Goal: Task Accomplishment & Management: Use online tool/utility

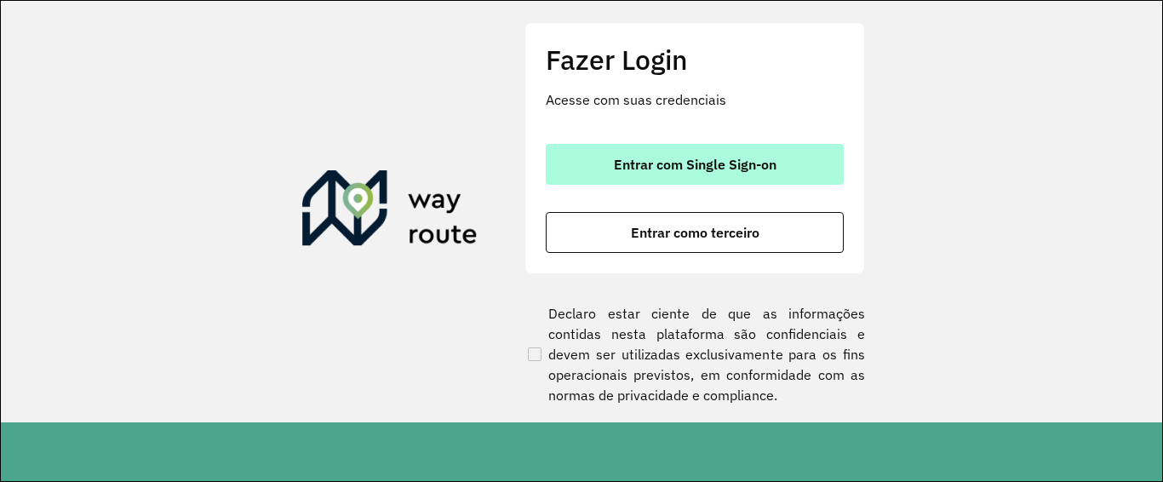
click at [809, 174] on button "Entrar com Single Sign-on" at bounding box center [695, 164] width 298 height 41
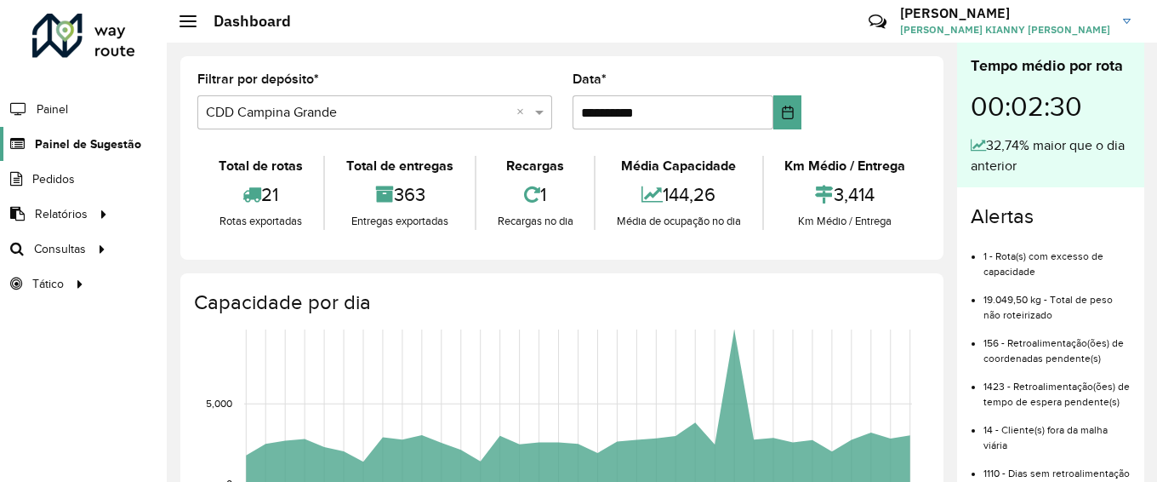
click at [80, 148] on span "Painel de Sugestão" at bounding box center [88, 144] width 106 height 18
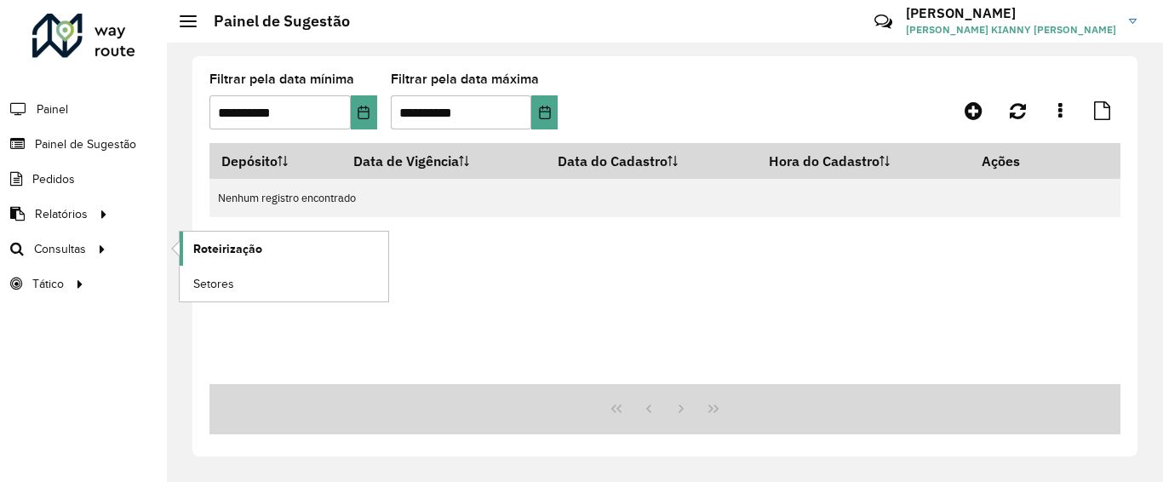
click at [184, 258] on link "Roteirização" at bounding box center [284, 248] width 209 height 34
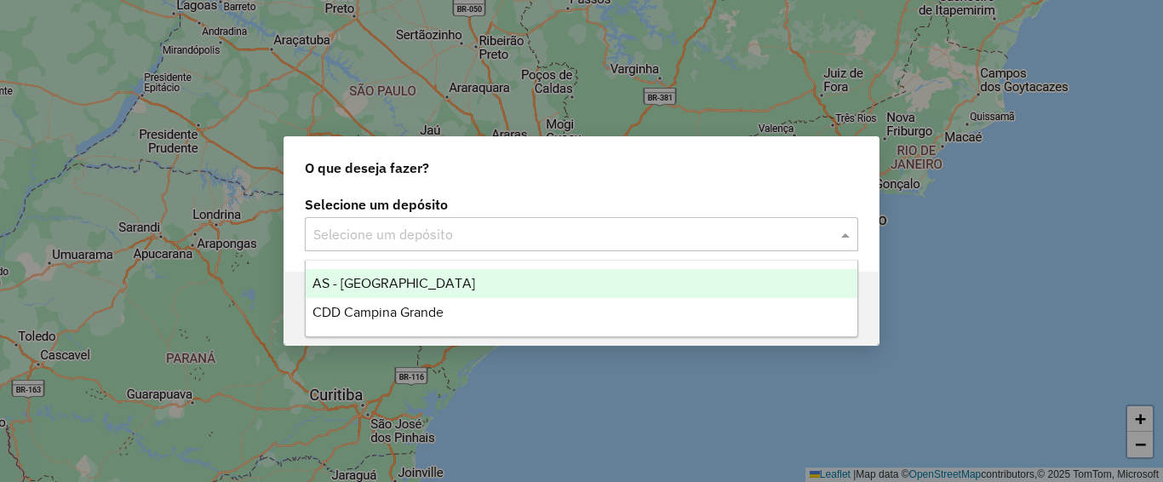
click at [577, 244] on div "Selecione um depósito" at bounding box center [581, 234] width 553 height 34
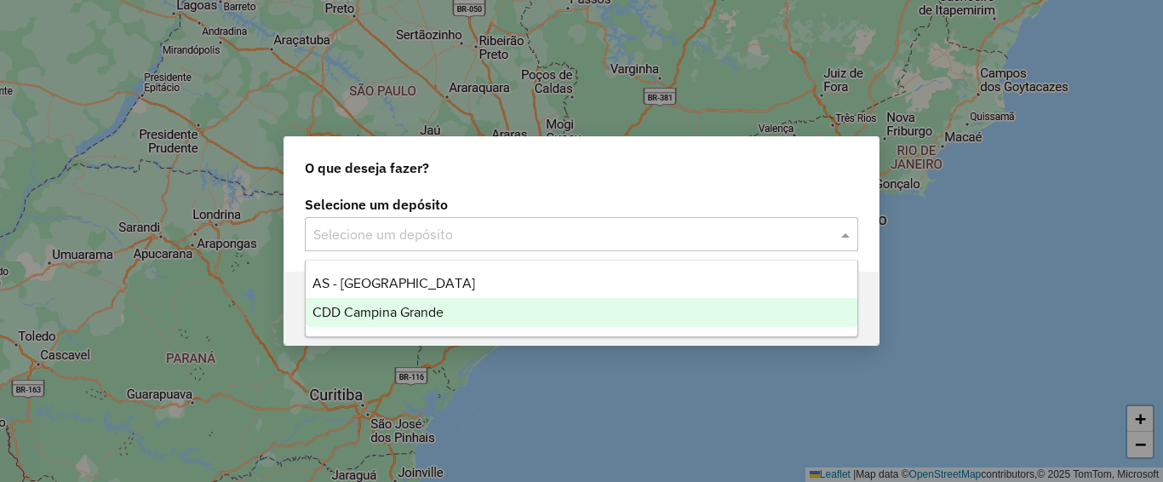
click at [478, 304] on div "CDD Campina Grande" at bounding box center [582, 312] width 552 height 29
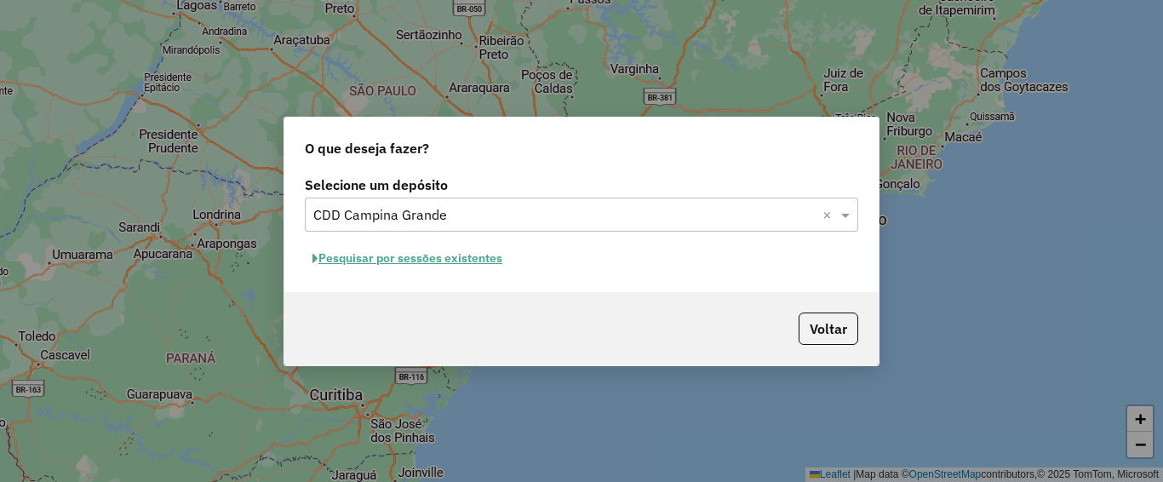
click at [509, 264] on button "Pesquisar por sessões existentes" at bounding box center [407, 258] width 205 height 26
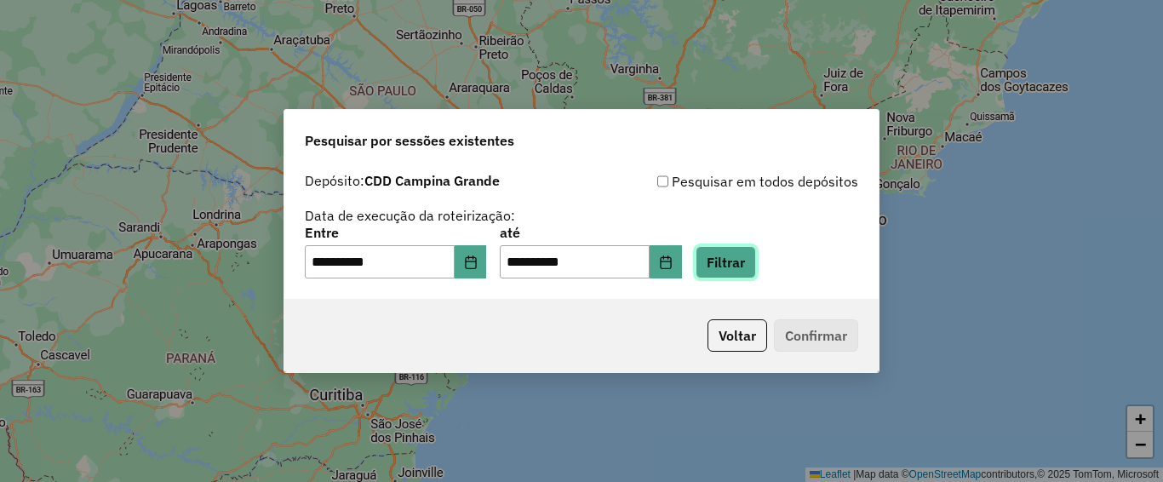
click at [740, 261] on button "Filtrar" at bounding box center [725, 262] width 60 height 32
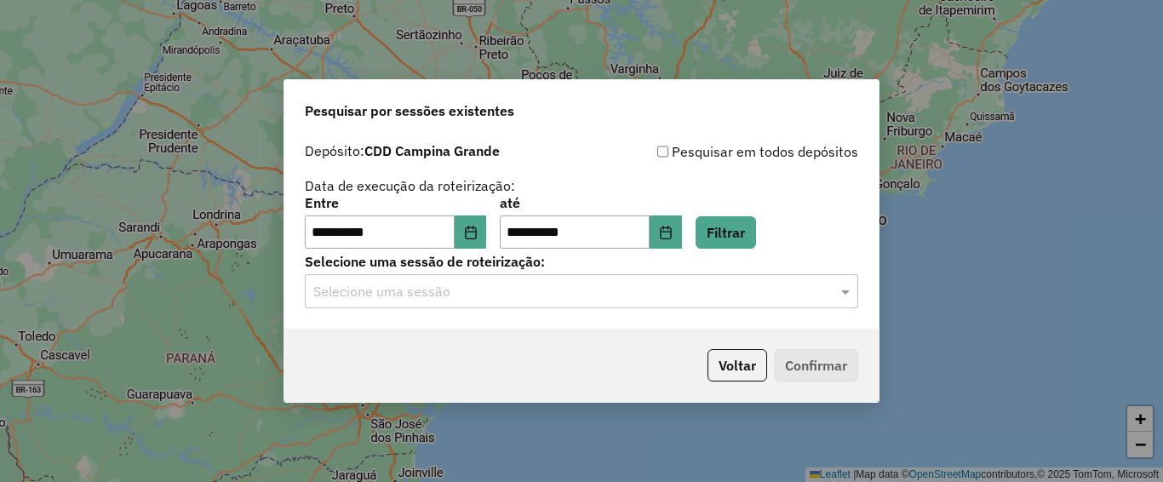
click at [696, 295] on input "text" at bounding box center [564, 292] width 502 height 20
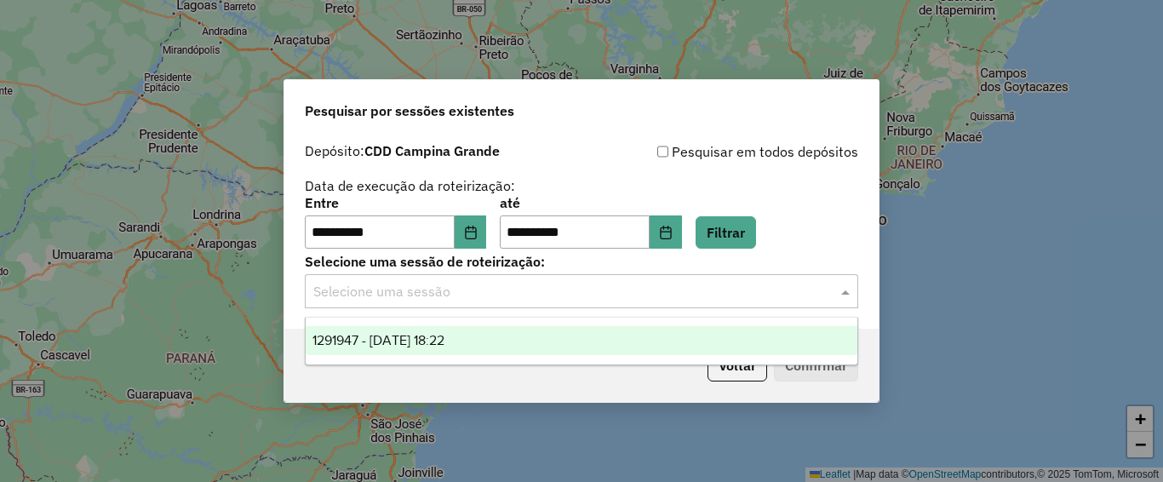
click at [554, 336] on div "1291947 - 10/10/2025 18:22" at bounding box center [582, 340] width 552 height 29
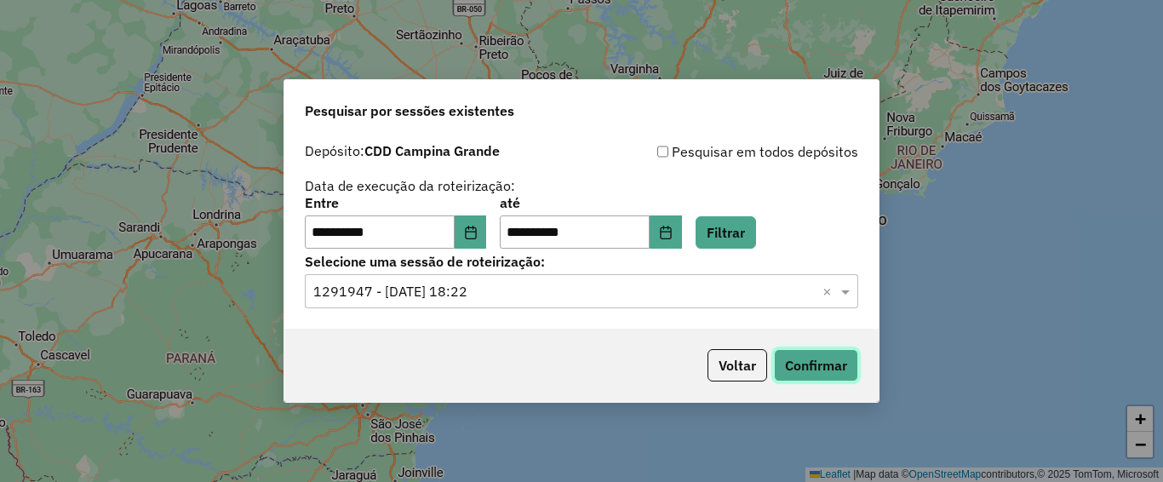
click at [838, 376] on button "Confirmar" at bounding box center [816, 365] width 84 height 32
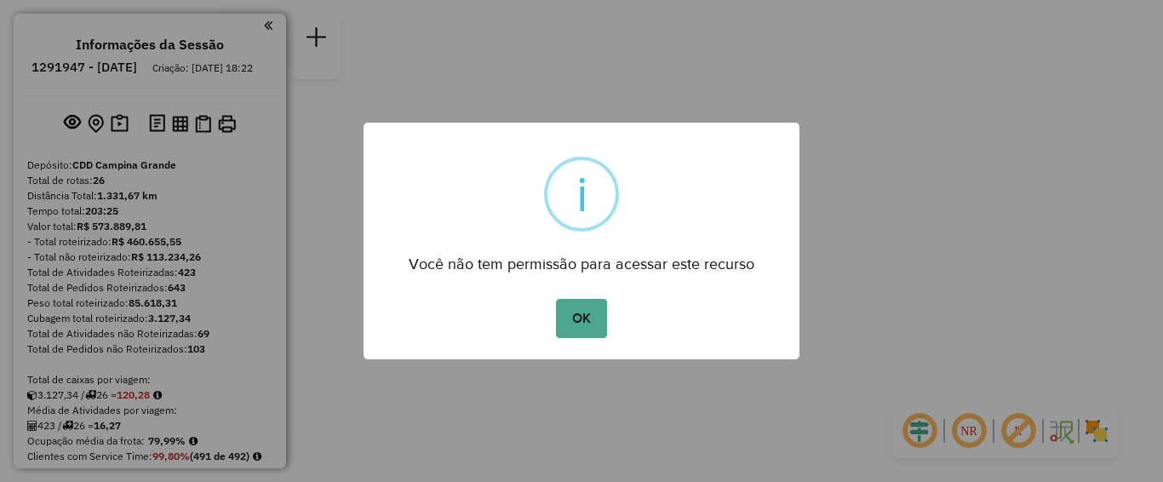
click at [556, 299] on button "OK" at bounding box center [581, 318] width 50 height 39
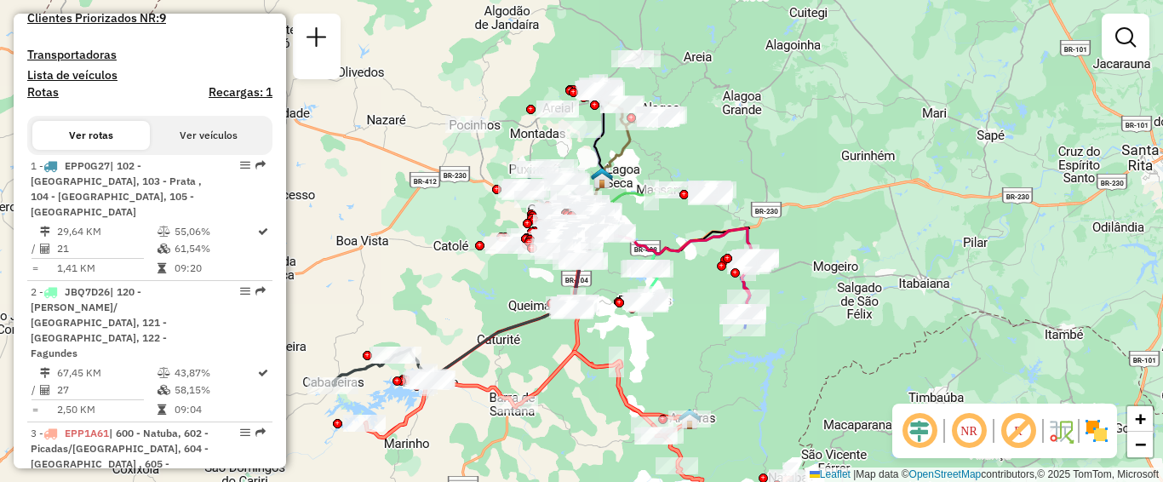
scroll to position [596, 0]
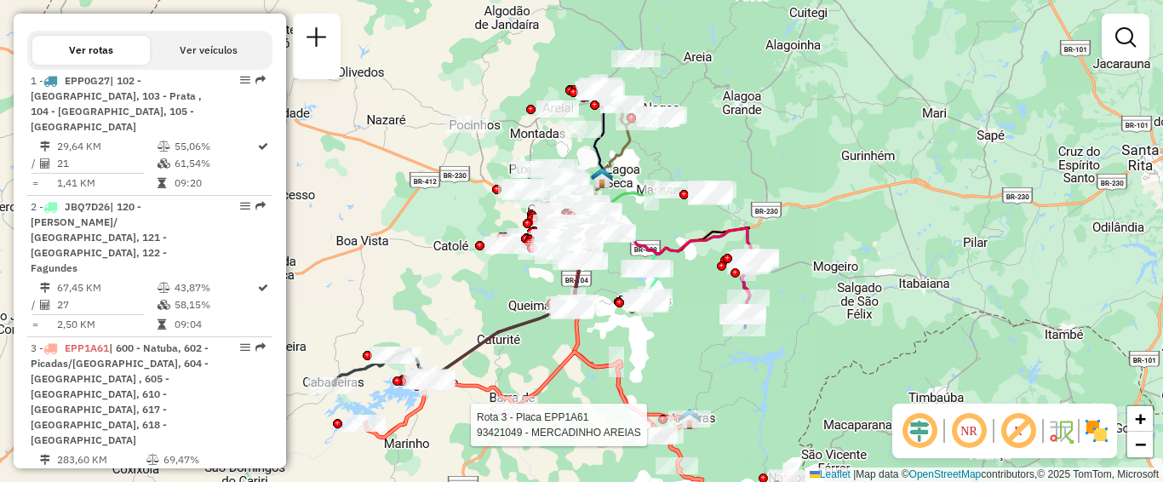
select select "**********"
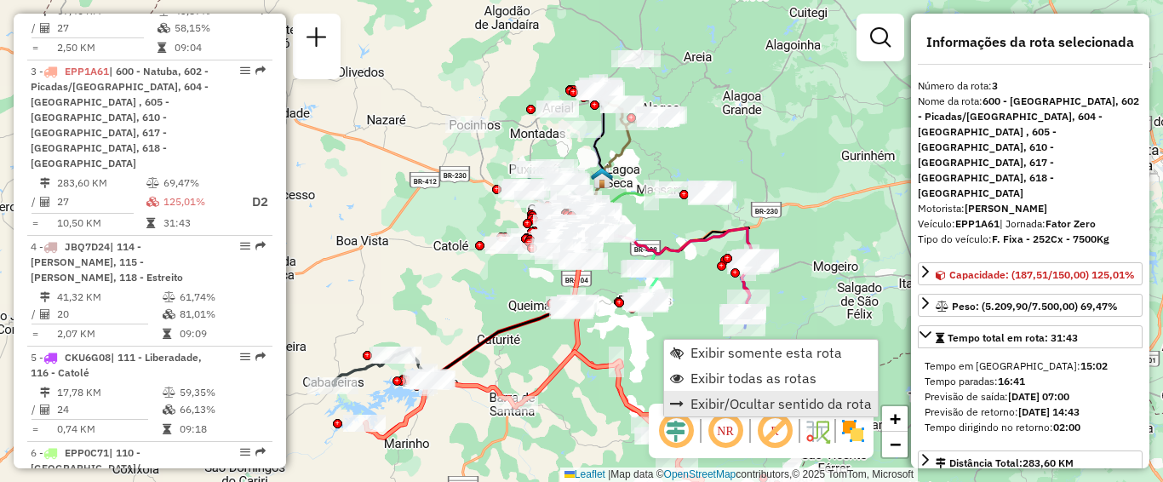
scroll to position [904, 0]
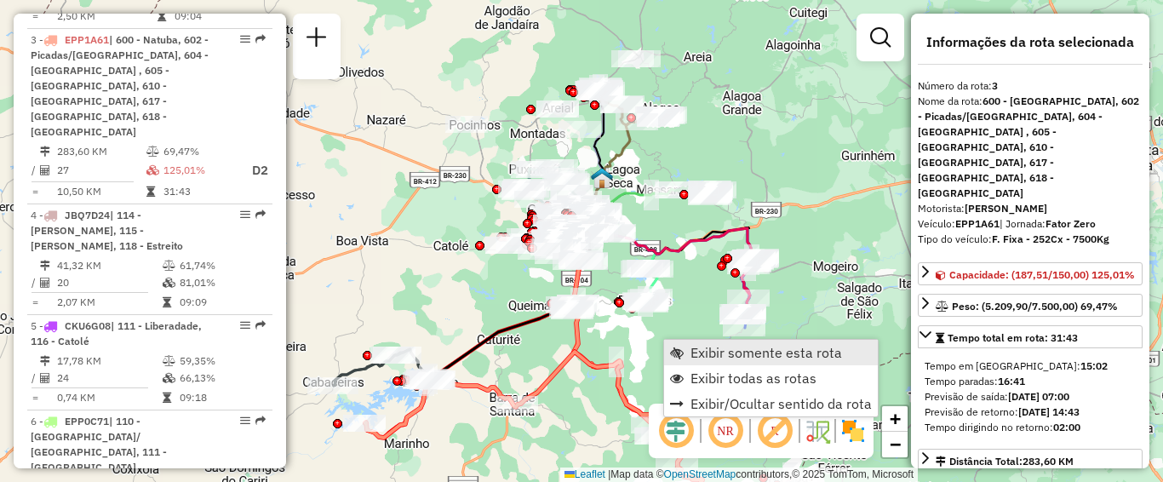
click at [731, 359] on span "Exibir somente esta rota" at bounding box center [765, 353] width 151 height 14
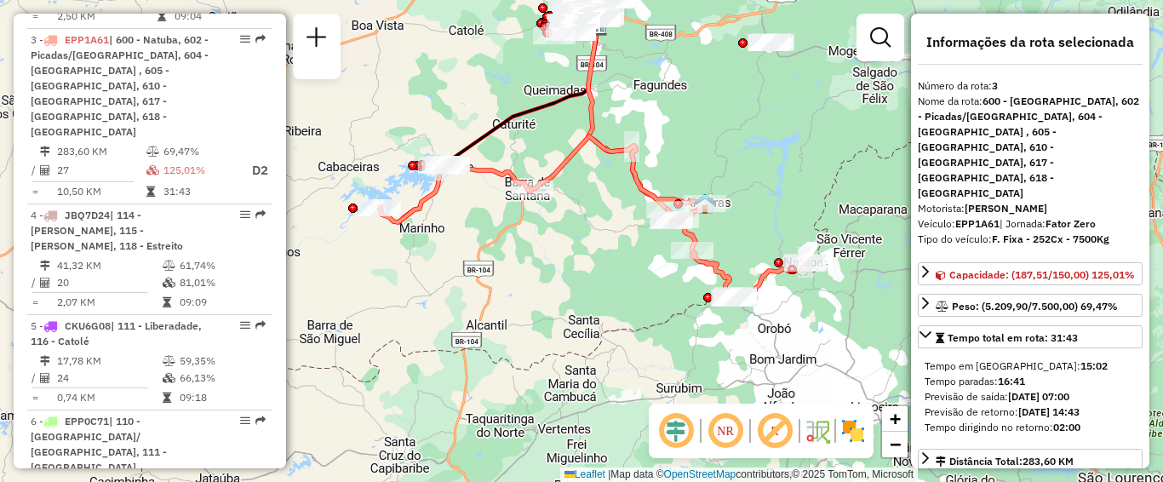
drag, startPoint x: 631, startPoint y: 346, endPoint x: 642, endPoint y: 267, distance: 79.9
click at [642, 267] on div "Janela de atendimento Grade de atendimento Capacidade Transportadoras Veículos …" at bounding box center [581, 241] width 1163 height 482
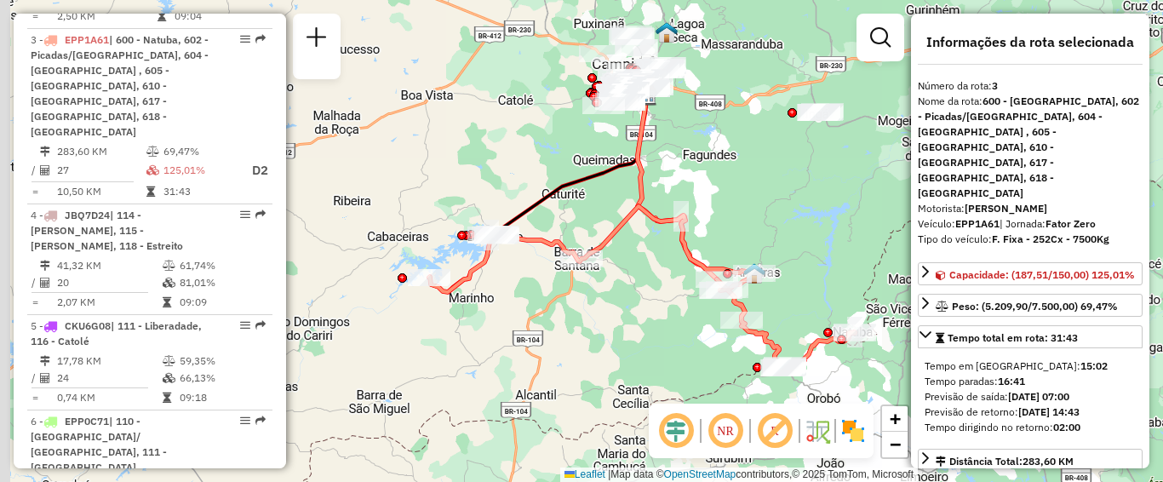
drag, startPoint x: 517, startPoint y: 106, endPoint x: 566, endPoint y: 178, distance: 86.9
click at [566, 178] on icon at bounding box center [538, 193] width 218 height 197
